Goal: Information Seeking & Learning: Learn about a topic

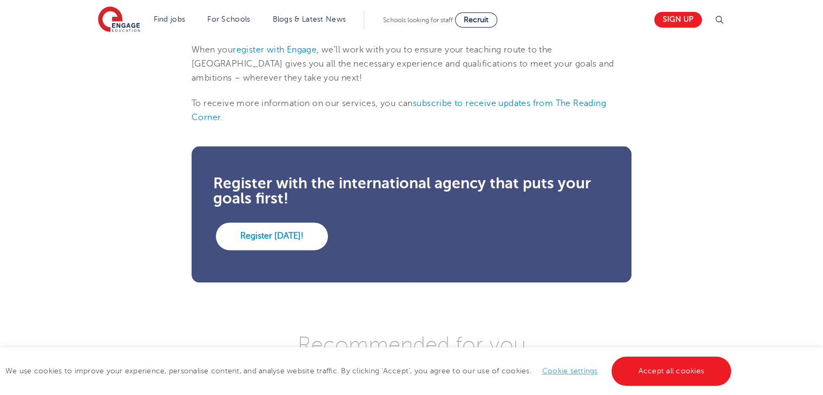
scroll to position [1728, 0]
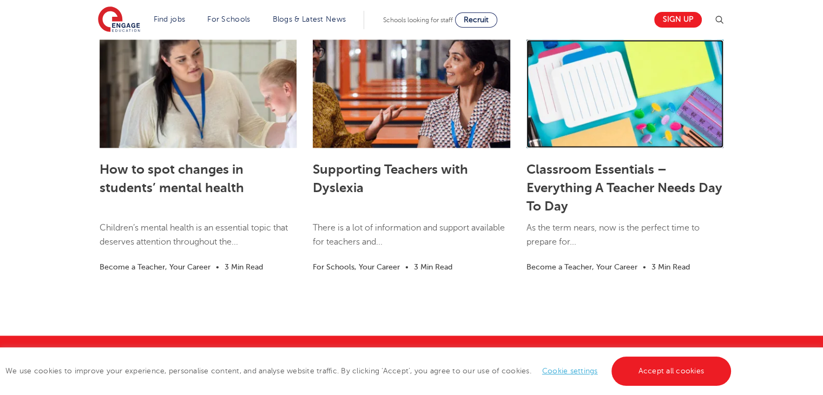
click at [630, 114] on link at bounding box center [625, 94] width 197 height 108
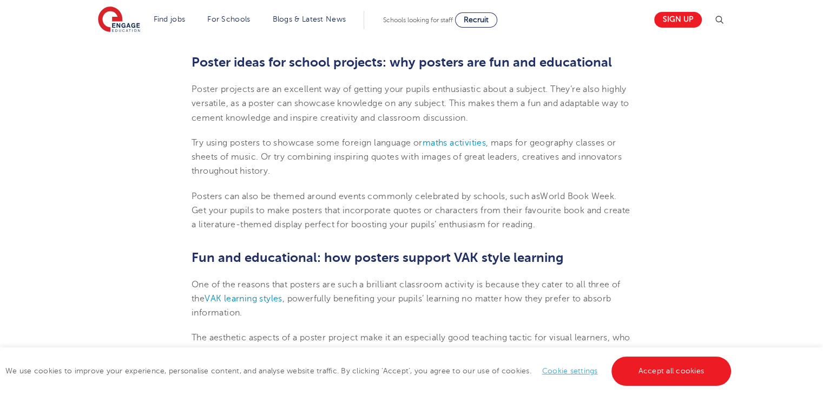
scroll to position [0, 0]
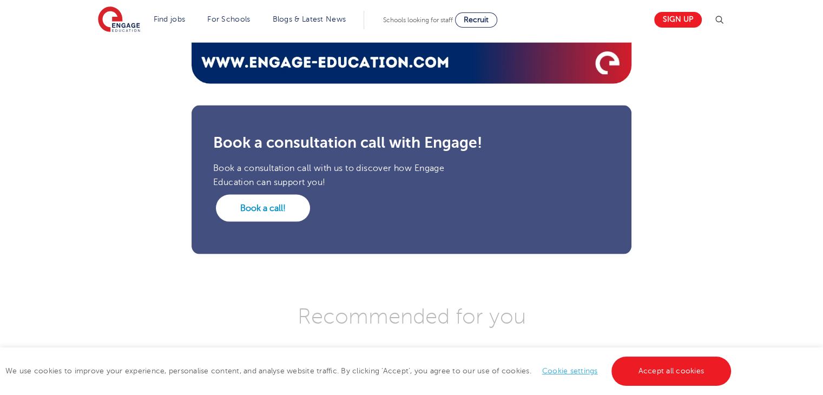
scroll to position [2073, 0]
